Goal: Information Seeking & Learning: Learn about a topic

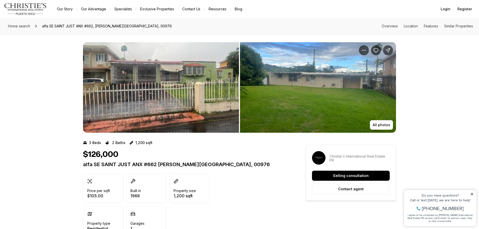
click at [383, 119] on img "View image gallery" at bounding box center [318, 87] width 156 height 90
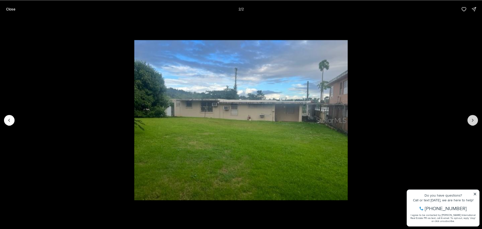
click at [471, 120] on icon "Next slide" at bounding box center [472, 119] width 5 height 5
click at [473, 120] on icon "Next slide" at bounding box center [472, 119] width 5 height 5
click at [472, 120] on icon "Next slide" at bounding box center [472, 119] width 5 height 5
click at [14, 9] on p "Close" at bounding box center [10, 9] width 9 height 4
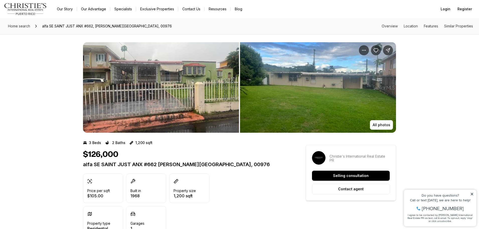
drag, startPoint x: 170, startPoint y: 96, endPoint x: 210, endPoint y: 97, distance: 39.9
click at [210, 97] on img "View image gallery" at bounding box center [161, 87] width 156 height 90
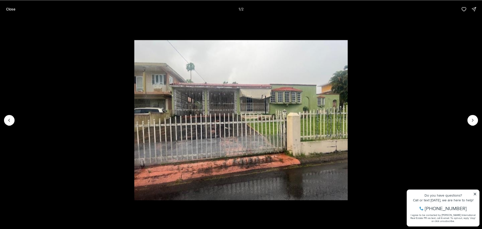
click at [164, 87] on img "1 of 2" at bounding box center [240, 120] width 213 height 160
click at [474, 121] on icon "Next slide" at bounding box center [472, 119] width 5 height 5
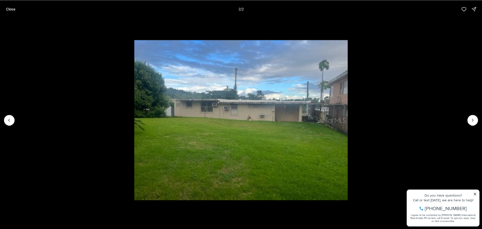
click at [474, 120] on div at bounding box center [472, 120] width 11 height 11
click at [11, 8] on p "Close" at bounding box center [10, 9] width 9 height 4
